Goal: Transaction & Acquisition: Purchase product/service

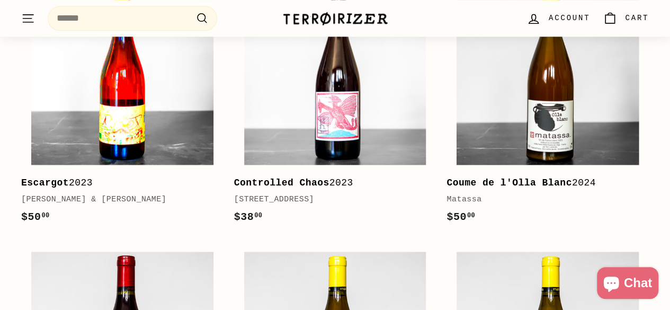
scroll to position [583, 0]
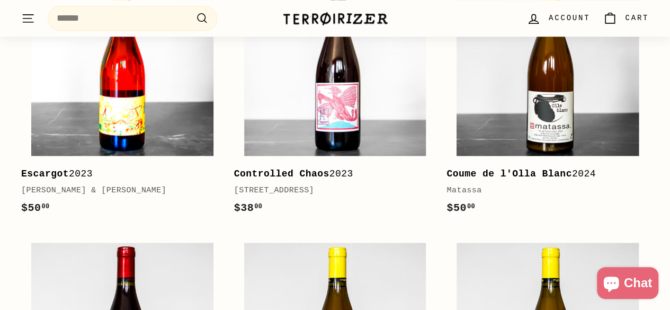
click at [152, 107] on img at bounding box center [122, 65] width 182 height 182
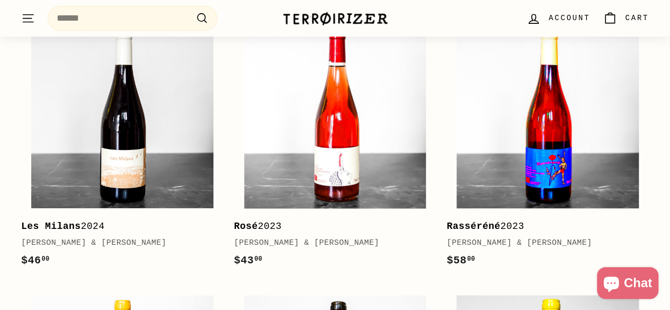
scroll to position [156, 0]
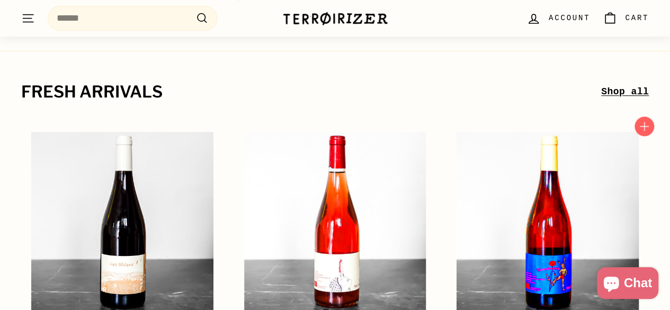
click at [518, 222] on img at bounding box center [548, 223] width 182 height 182
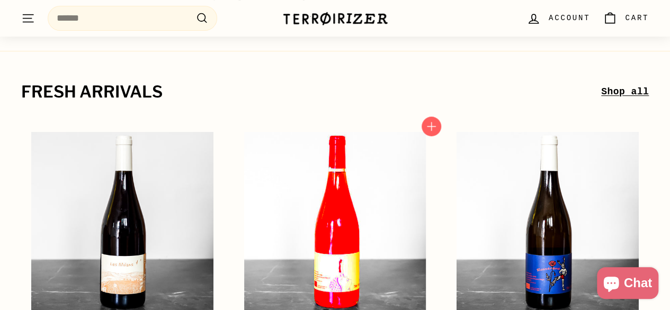
click at [320, 230] on img at bounding box center [335, 223] width 182 height 182
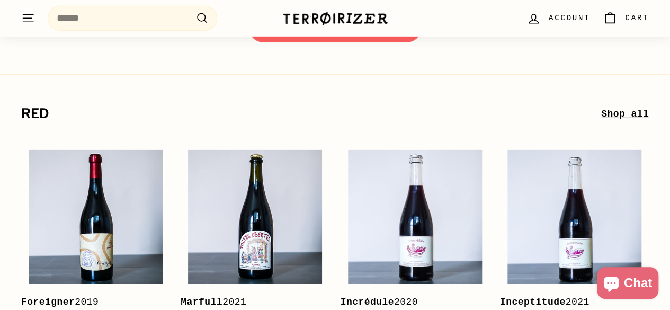
scroll to position [1533, 0]
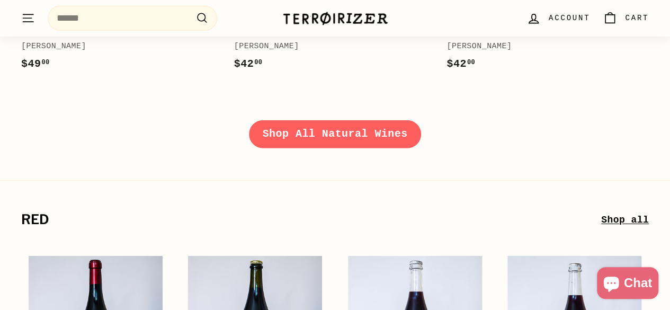
click at [340, 137] on link "Shop All Natural Wines" at bounding box center [335, 134] width 173 height 28
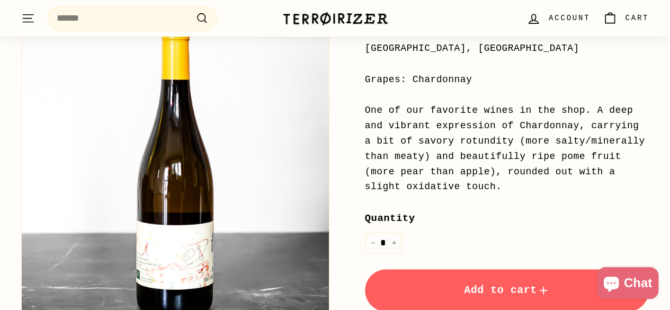
scroll to position [371, 0]
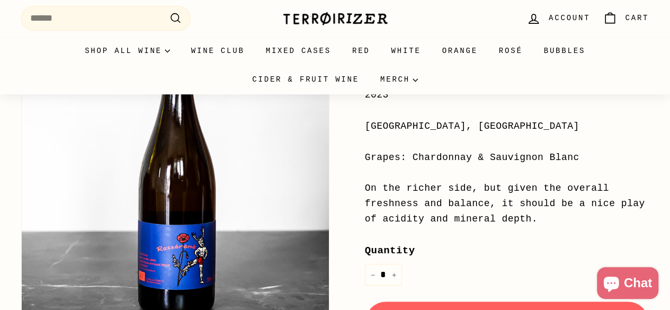
scroll to position [212, 0]
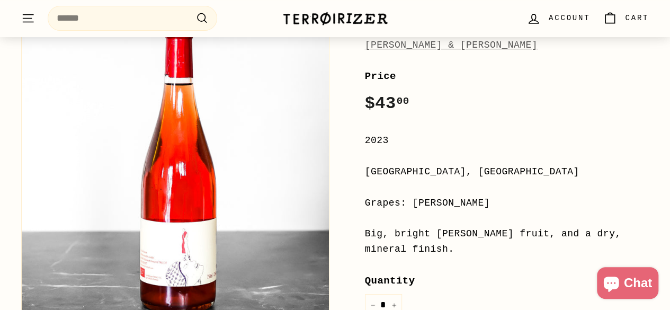
scroll to position [159, 0]
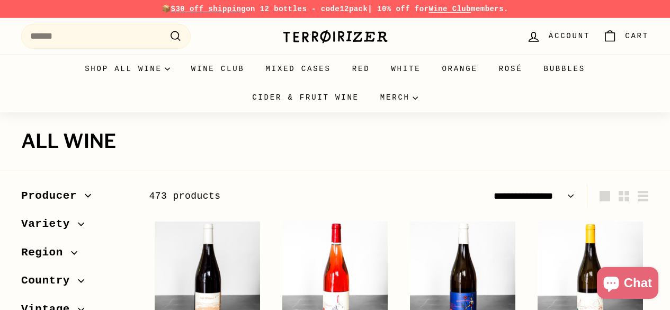
select select "**********"
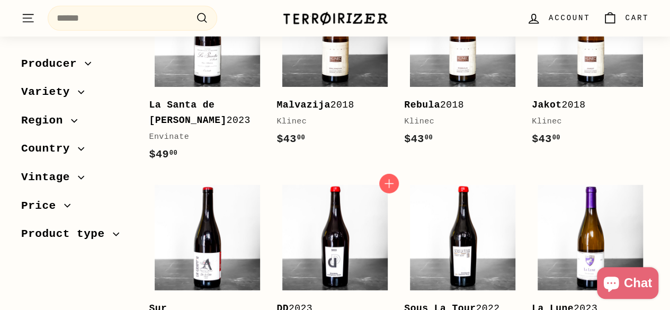
scroll to position [1589, 0]
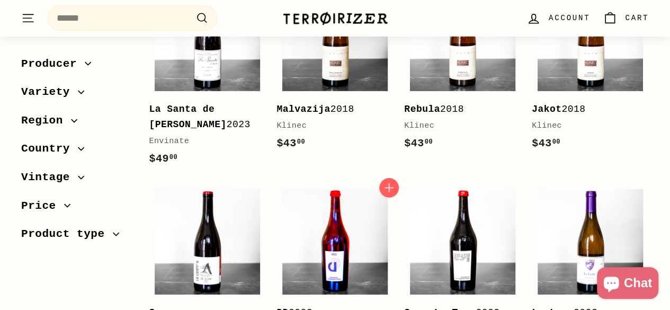
click at [342, 189] on img at bounding box center [334, 241] width 105 height 105
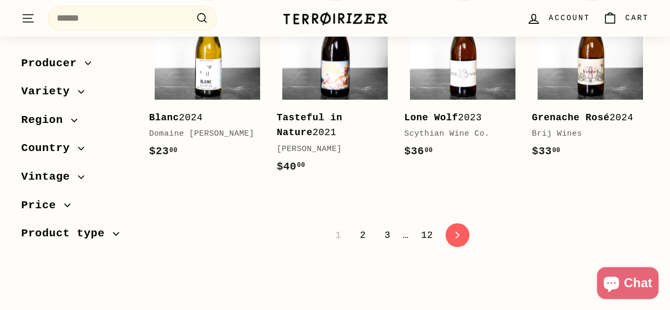
scroll to position [2215, 0]
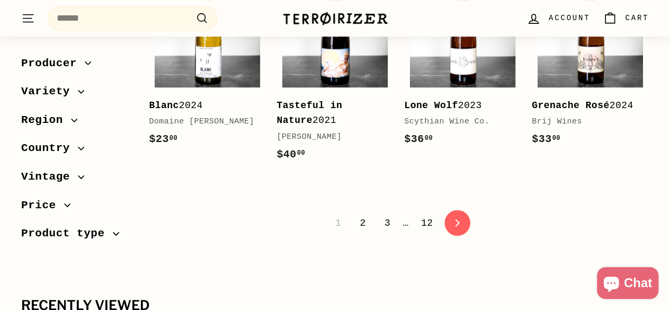
click at [456, 219] on icon "icon-chevron" at bounding box center [456, 222] width 7 height 7
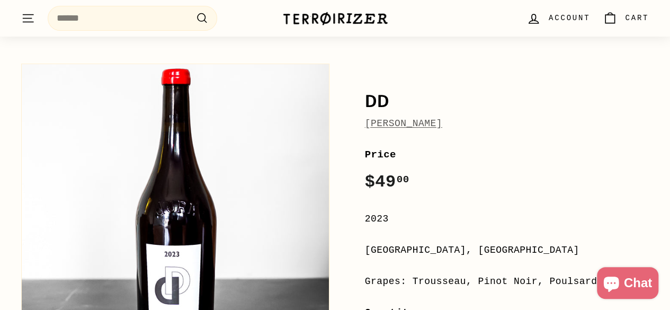
scroll to position [53, 0]
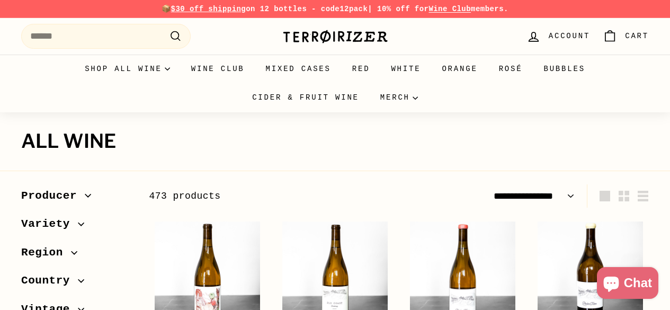
select select "**********"
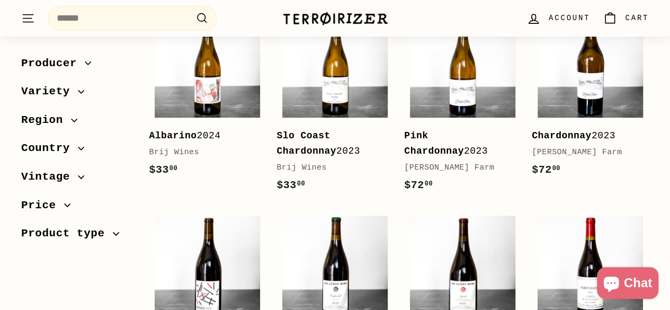
scroll to position [212, 0]
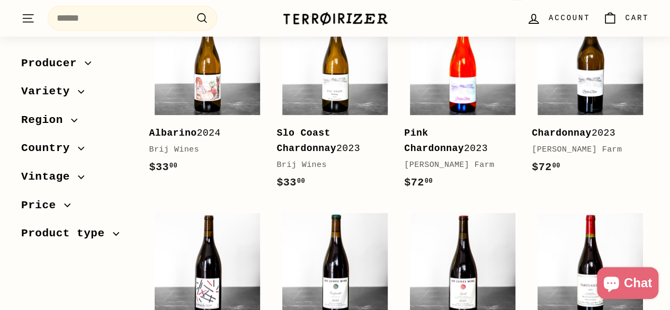
click at [440, 81] on img at bounding box center [462, 62] width 105 height 105
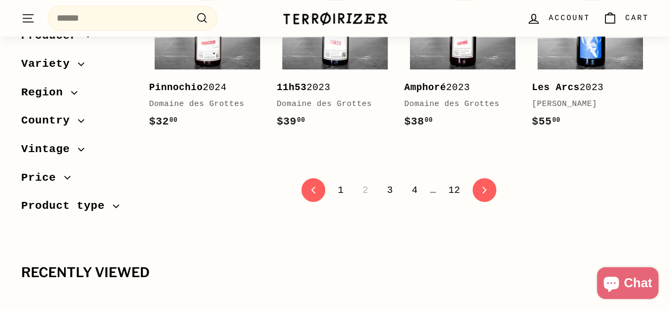
scroll to position [2172, 0]
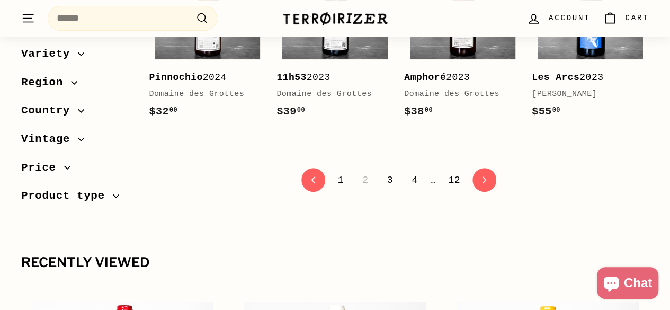
click at [385, 171] on link "3" at bounding box center [390, 180] width 19 height 18
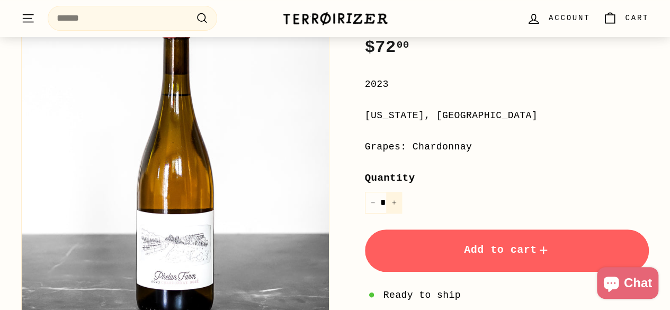
scroll to position [212, 0]
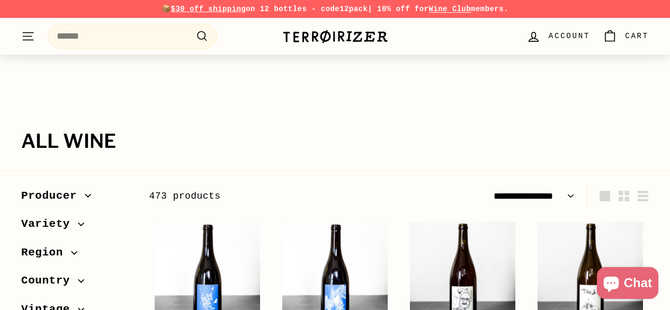
select select "**********"
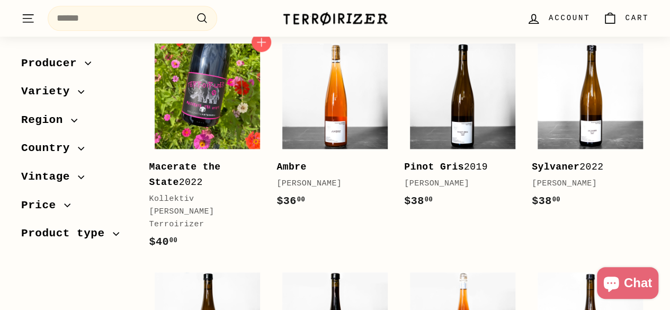
scroll to position [583, 0]
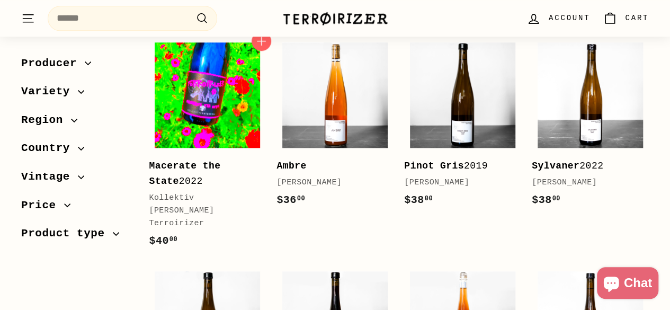
click at [189, 127] on img at bounding box center [207, 94] width 105 height 105
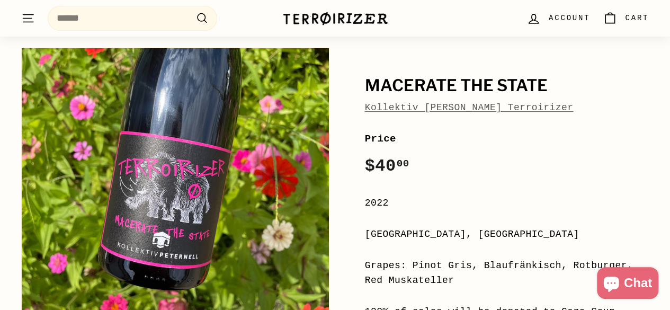
scroll to position [53, 0]
